Goal: Transaction & Acquisition: Purchase product/service

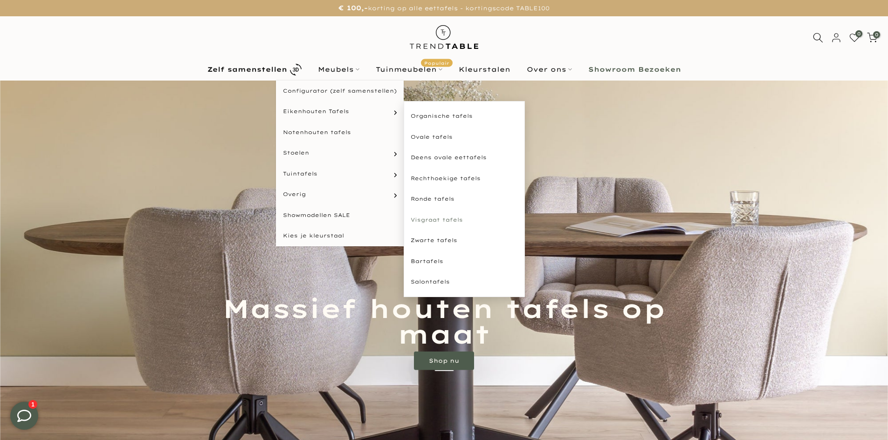
click at [418, 216] on link "Visgraat tafels" at bounding box center [464, 220] width 121 height 21
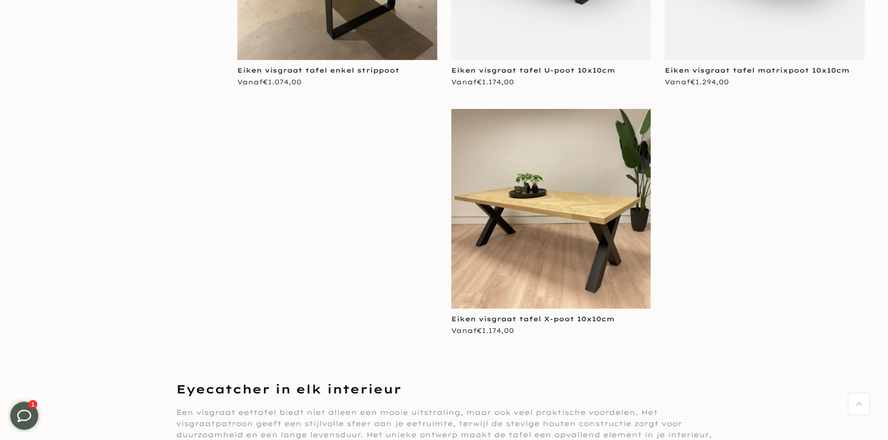
scroll to position [371, 0]
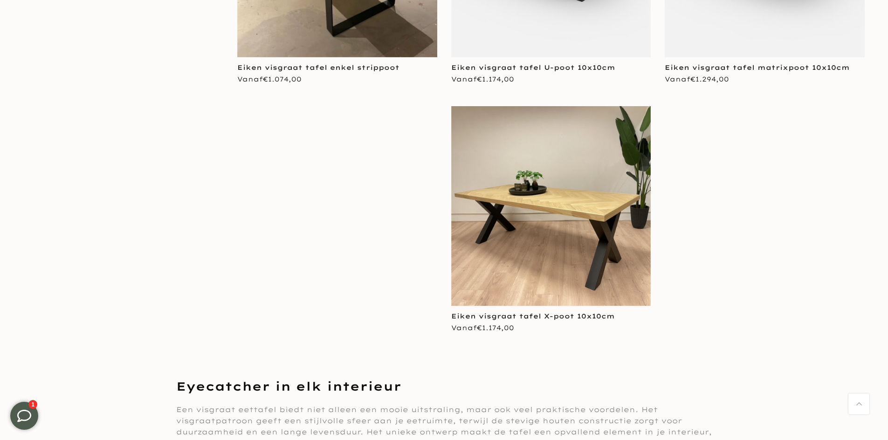
click at [571, 243] on img at bounding box center [551, 206] width 200 height 200
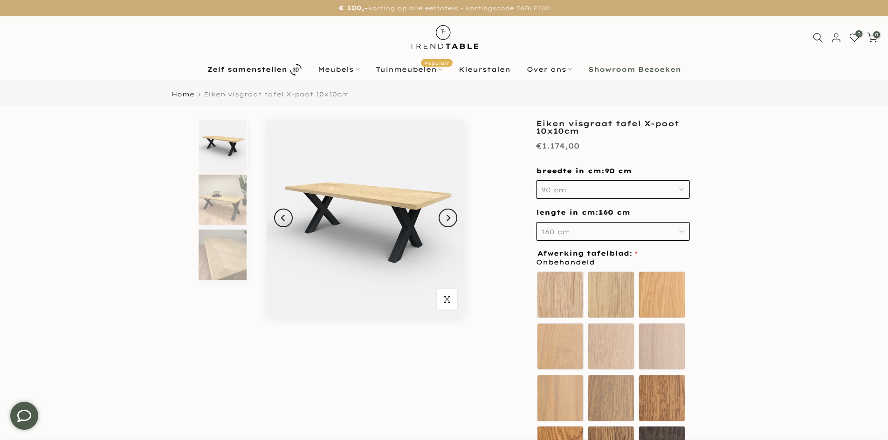
click at [600, 193] on button "90 cm" at bounding box center [613, 189] width 154 height 19
click at [567, 237] on div "100 cm" at bounding box center [613, 239] width 154 height 19
click at [612, 229] on button "160 cm" at bounding box center [613, 231] width 154 height 19
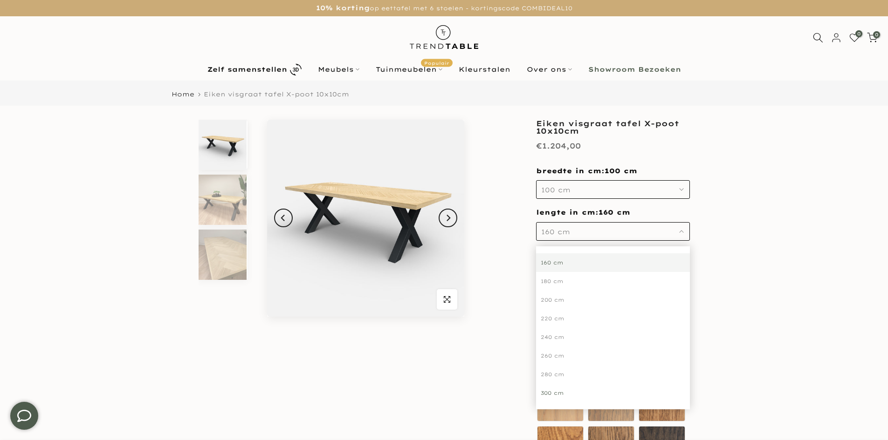
click at [551, 391] on div "300 cm" at bounding box center [613, 393] width 154 height 19
